Goal: Transaction & Acquisition: Purchase product/service

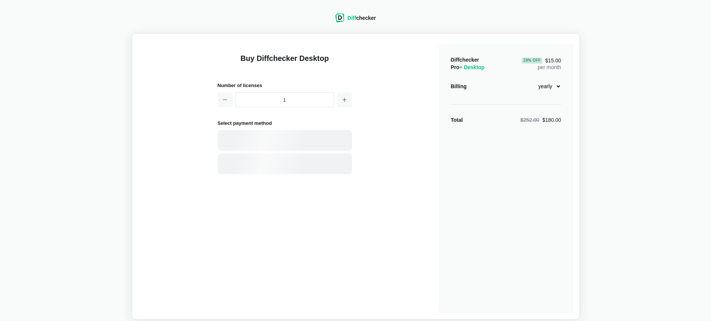
select select "desktop-yearly-180"
click at [301, 144] on div "Card" at bounding box center [285, 140] width 134 height 21
select select "[GEOGRAPHIC_DATA]"
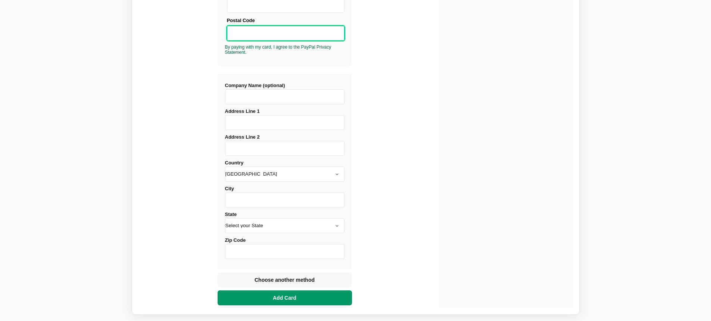
scroll to position [224, 0]
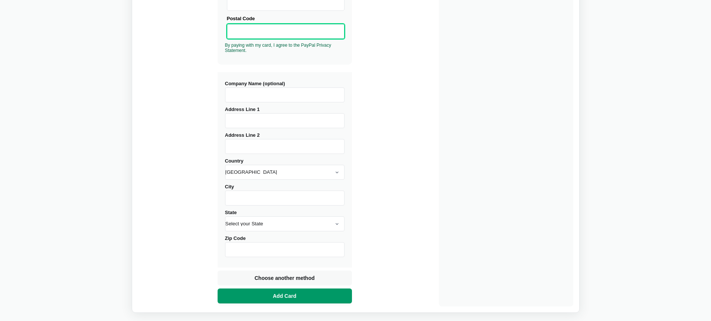
drag, startPoint x: 313, startPoint y: 299, endPoint x: 314, endPoint y: 292, distance: 6.4
click at [313, 298] on button "Add Card" at bounding box center [285, 295] width 134 height 15
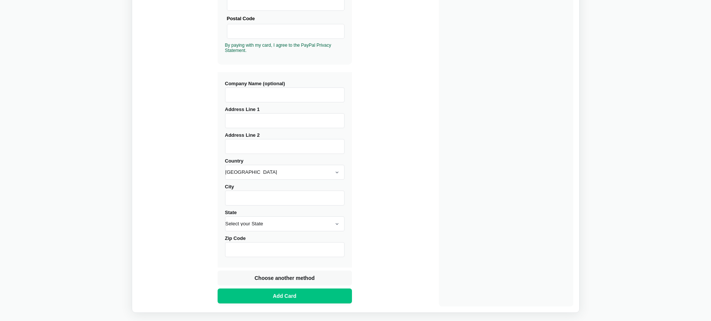
click at [296, 122] on input "Address Line 1" at bounding box center [284, 120] width 119 height 15
type input "k"
type input "[STREET_ADDRESS][PERSON_NAME]"
click at [285, 173] on select "[GEOGRAPHIC_DATA] [GEOGRAPHIC_DATA] [GEOGRAPHIC_DATA] [GEOGRAPHIC_DATA] [US_STA…" at bounding box center [284, 172] width 119 height 15
select select "[GEOGRAPHIC_DATA]"
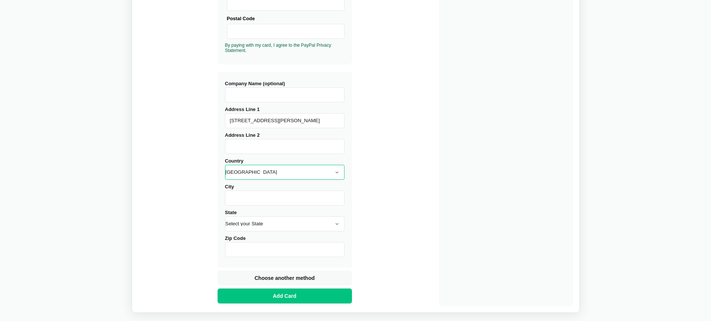
click at [225, 165] on select "[GEOGRAPHIC_DATA] [GEOGRAPHIC_DATA] [GEOGRAPHIC_DATA] [GEOGRAPHIC_DATA] [US_STA…" at bounding box center [284, 172] width 119 height 15
click at [254, 229] on input "Province" at bounding box center [284, 223] width 119 height 15
click at [261, 250] on input "Postal Code" at bounding box center [284, 249] width 119 height 15
type input "HA47AE"
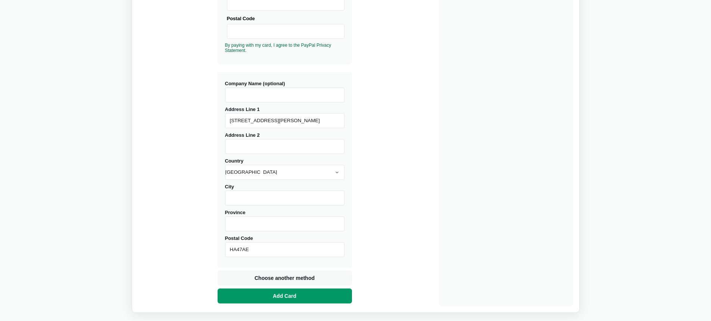
click at [295, 303] on div "Buy Diffchecker Desktop Number of licenses 1 Visa MasterCard Union Pay American…" at bounding box center [285, 63] width 134 height 486
click at [294, 298] on span "Add Card" at bounding box center [284, 295] width 27 height 7
click at [282, 196] on input "City" at bounding box center [284, 197] width 119 height 15
type input "l"
type input "[GEOGRAPHIC_DATA]"
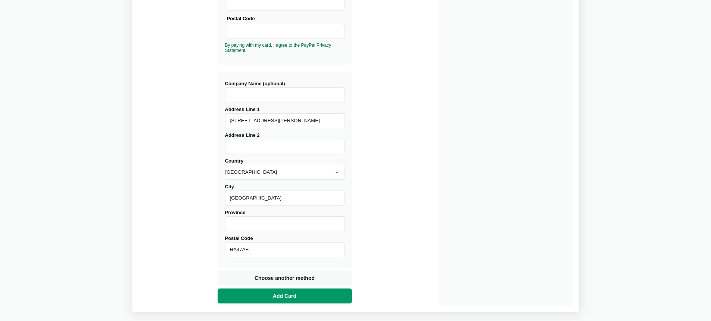
click at [302, 295] on button "Add Card" at bounding box center [285, 295] width 134 height 15
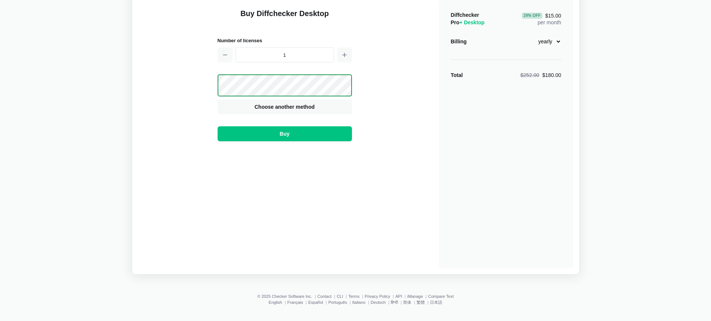
scroll to position [45, 0]
click at [300, 139] on button "Buy" at bounding box center [285, 133] width 134 height 15
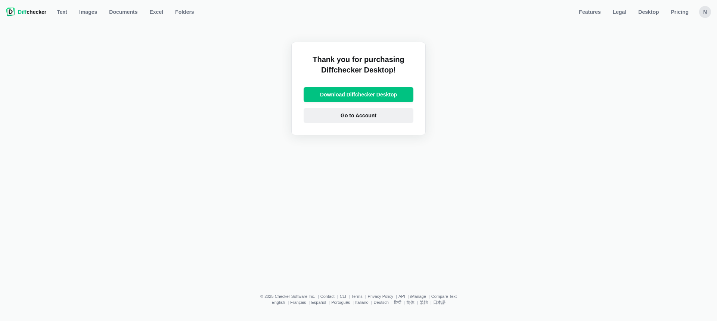
click at [383, 114] on link "Go to Account" at bounding box center [359, 115] width 110 height 15
